Goal: Download file/media

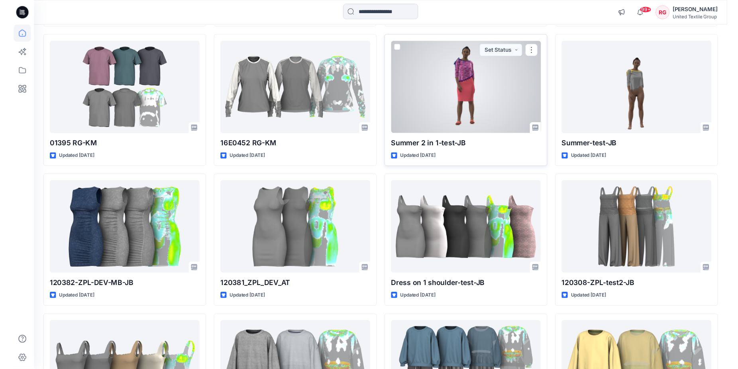
scroll to position [1098, 0]
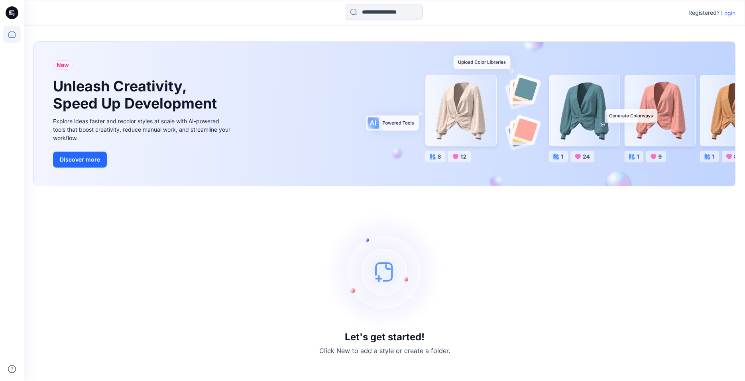
click at [730, 13] on p "Login" at bounding box center [728, 13] width 14 height 8
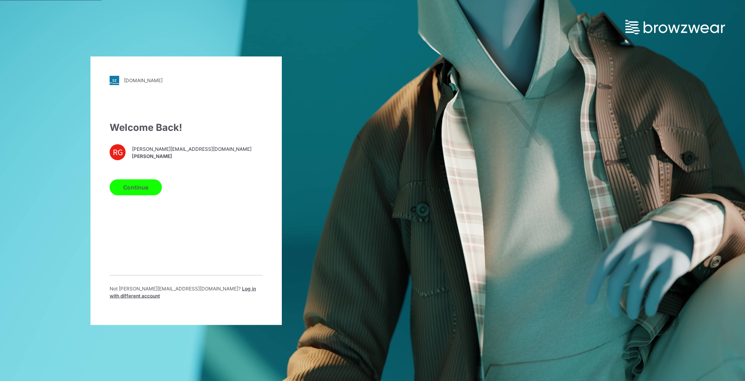
click at [147, 193] on button "Continue" at bounding box center [136, 187] width 52 height 16
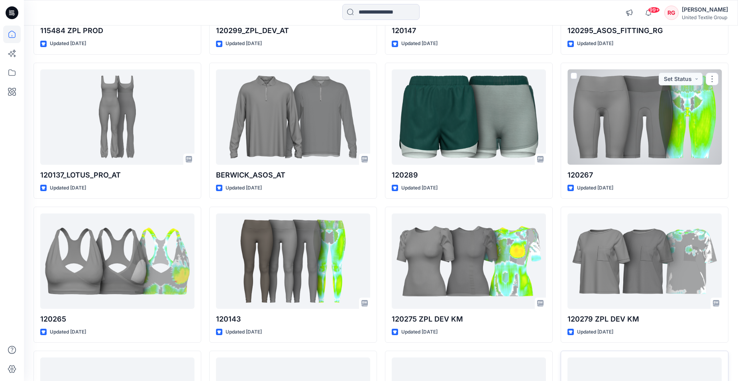
scroll to position [5686, 0]
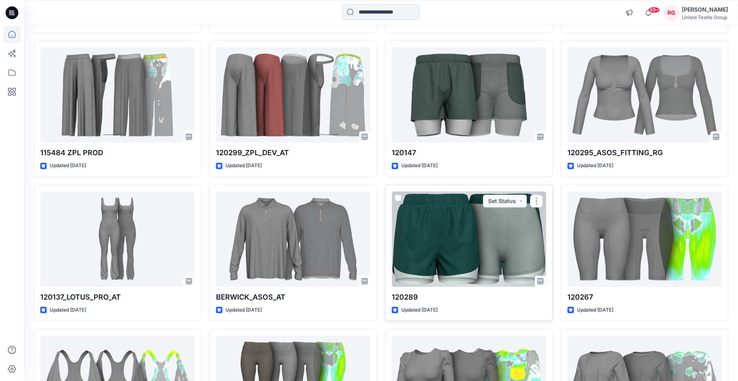
click at [440, 247] on div at bounding box center [469, 238] width 154 height 95
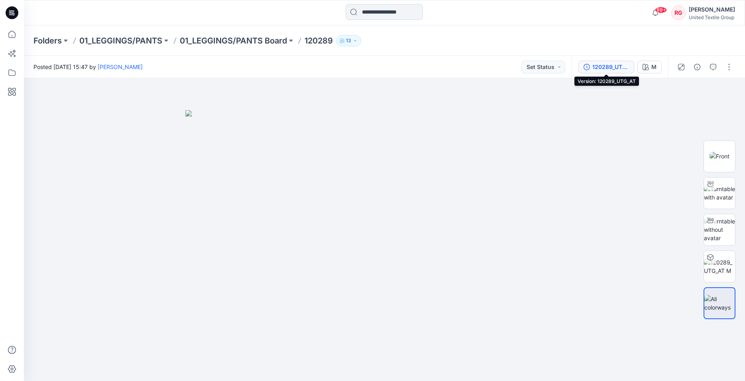
click at [615, 67] on div "120289_UTG_AT" at bounding box center [610, 67] width 37 height 9
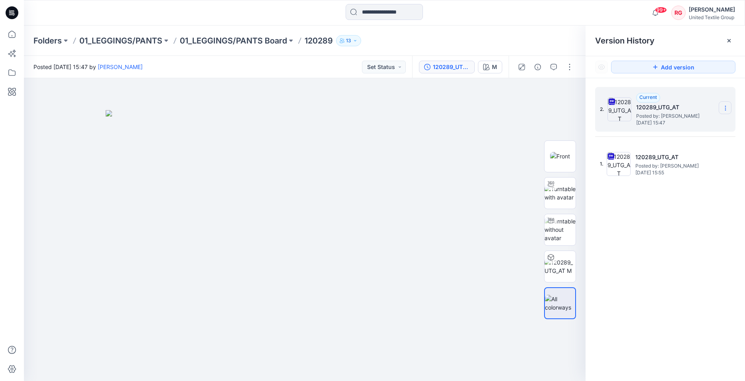
click at [727, 108] on icon at bounding box center [725, 108] width 6 height 6
click at [694, 126] on span "Download Source BW File" at bounding box center [685, 124] width 67 height 10
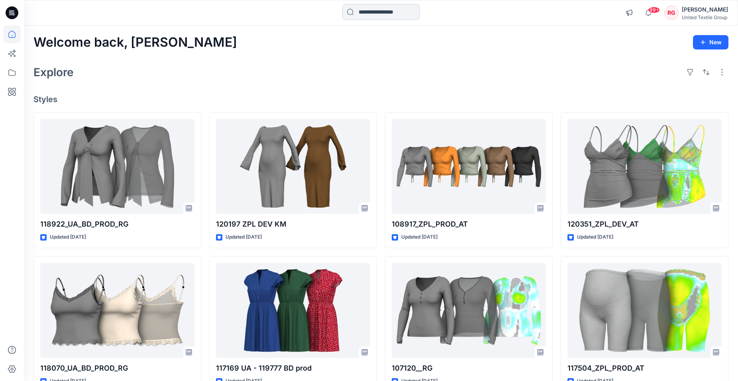
click at [381, 13] on input at bounding box center [380, 12] width 77 height 16
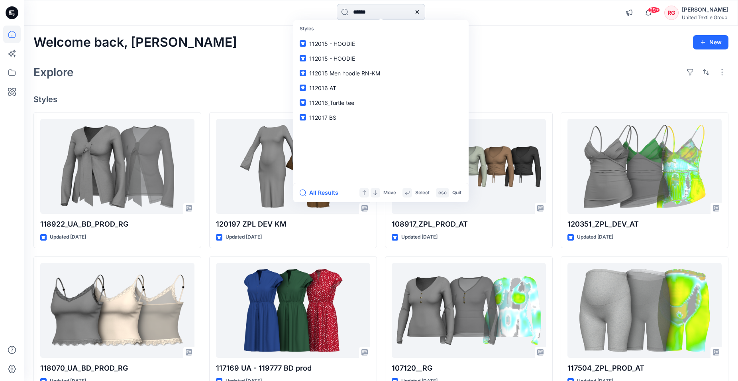
type input "******"
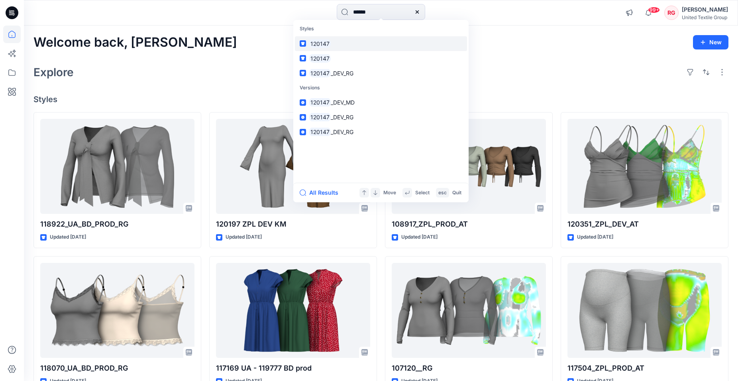
click at [328, 44] on mark "120147" at bounding box center [320, 43] width 22 height 9
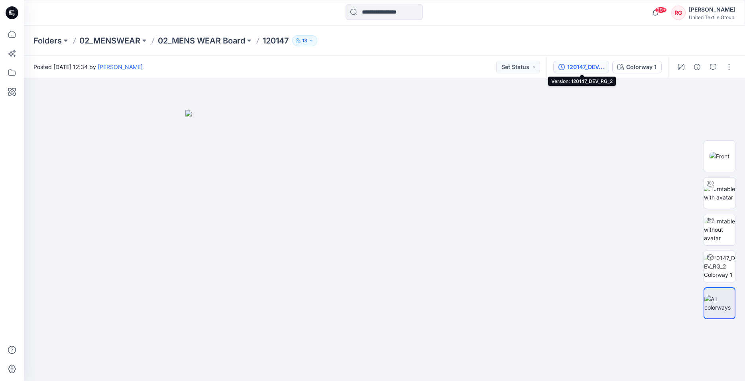
click at [590, 69] on div "120147_DEV_RG_2" at bounding box center [585, 67] width 37 height 9
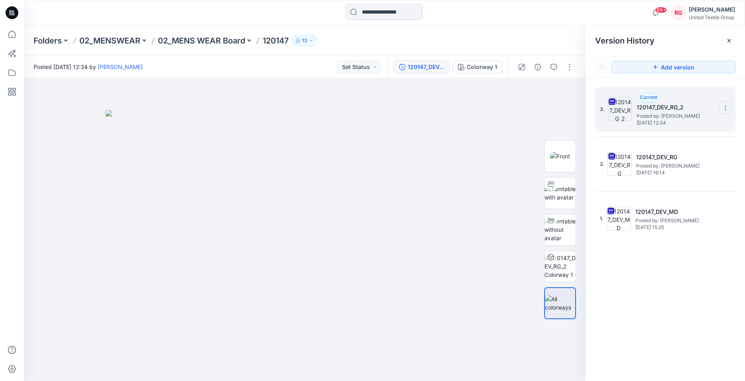
click at [725, 108] on icon at bounding box center [725, 108] width 0 height 0
click at [695, 124] on span "Download Source BW File" at bounding box center [685, 124] width 67 height 10
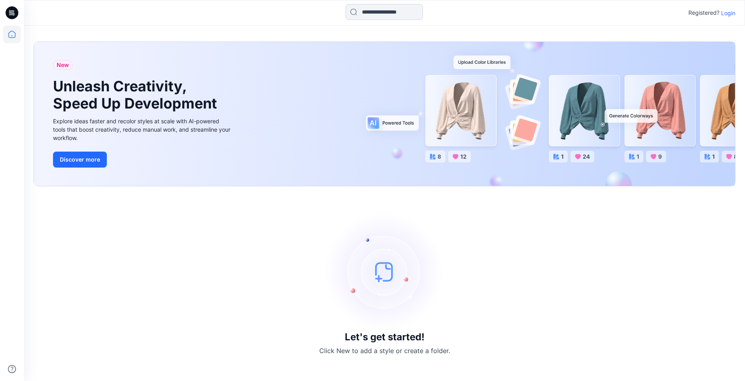
click at [358, 5] on input at bounding box center [384, 12] width 77 height 16
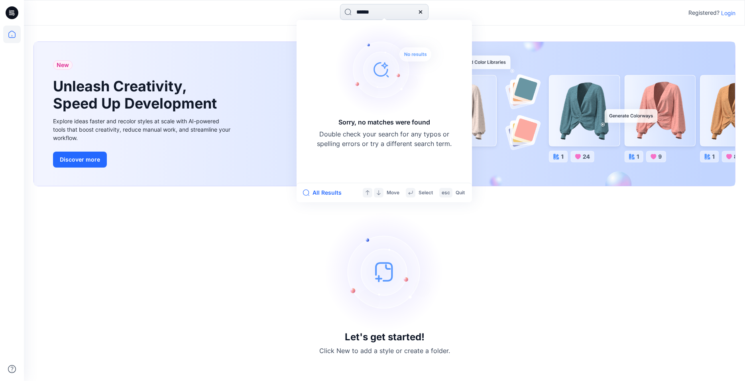
type input "******"
click at [383, 10] on input "******" at bounding box center [384, 12] width 88 height 16
click at [422, 13] on icon at bounding box center [420, 11] width 3 height 3
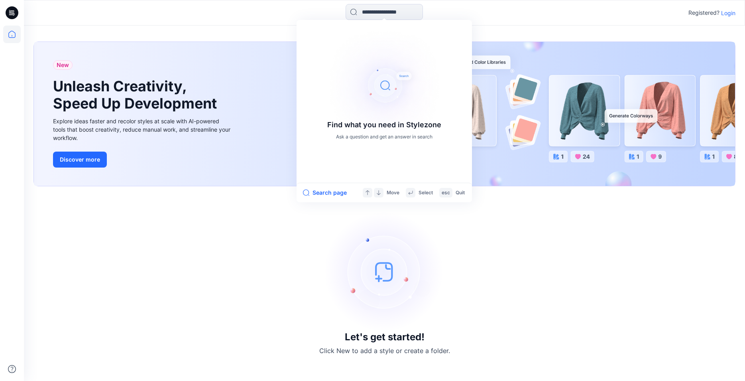
click at [727, 12] on p "Login" at bounding box center [728, 13] width 14 height 8
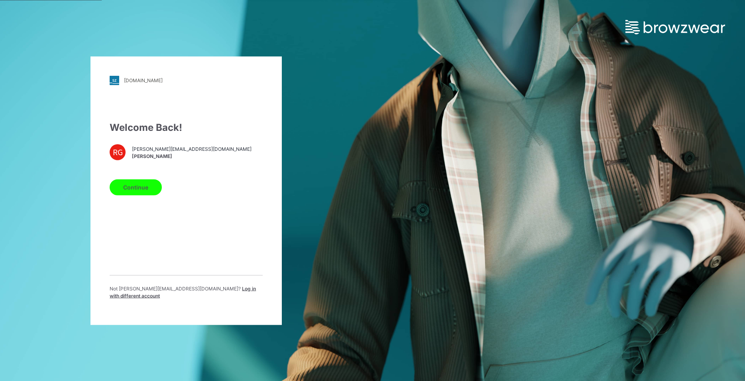
click at [139, 191] on button "Continue" at bounding box center [136, 187] width 52 height 16
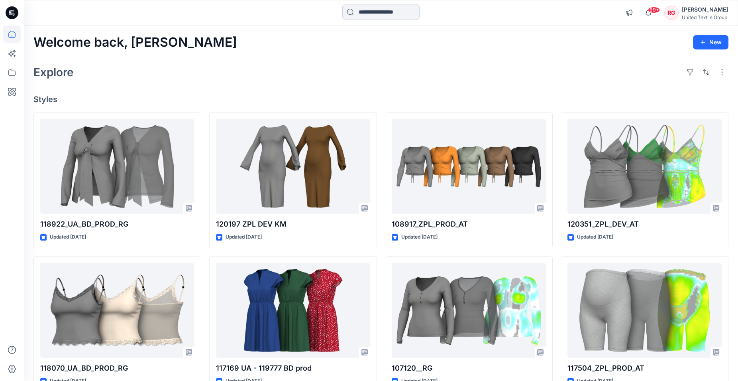
click at [354, 17] on input at bounding box center [380, 12] width 77 height 16
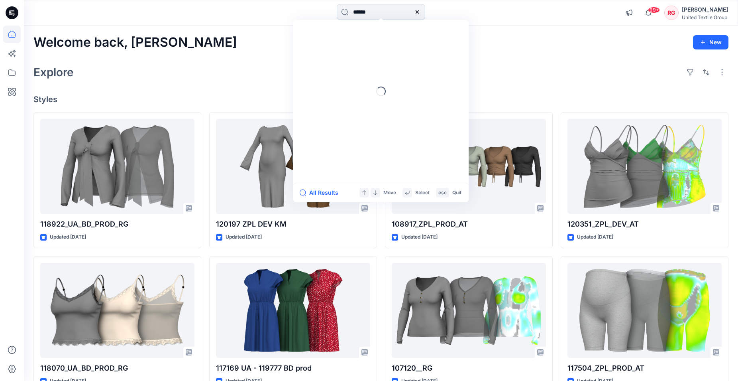
type input "******"
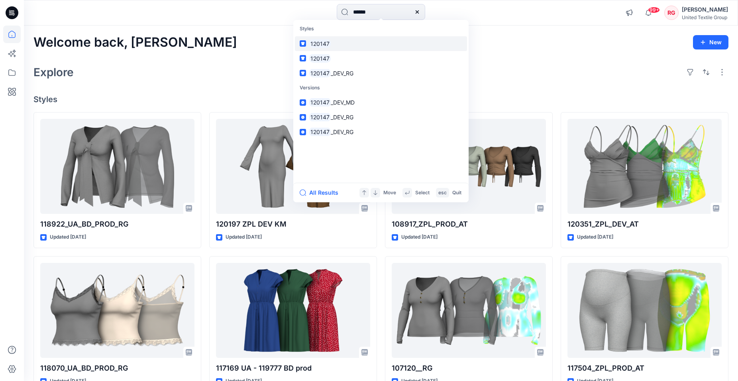
click at [326, 40] on mark "120147" at bounding box center [320, 43] width 22 height 9
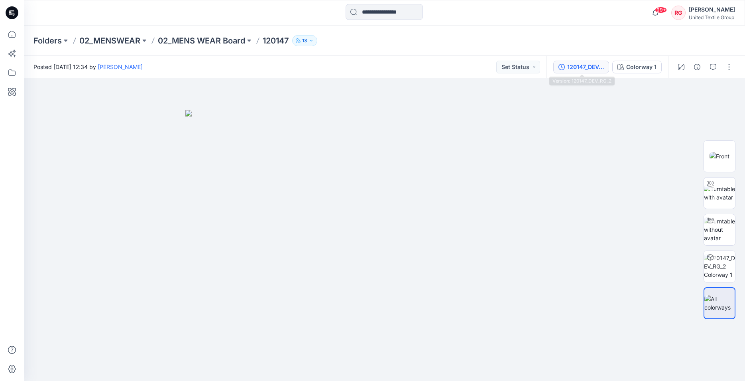
click at [584, 67] on div "120147_DEV_RG_2" at bounding box center [585, 67] width 37 height 9
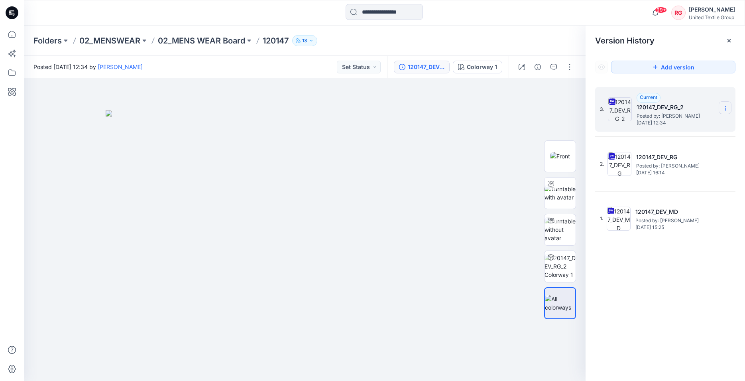
click at [728, 107] on icon at bounding box center [725, 108] width 6 height 6
click at [703, 121] on span "Download Source BW File" at bounding box center [685, 124] width 67 height 10
